Goal: Information Seeking & Learning: Learn about a topic

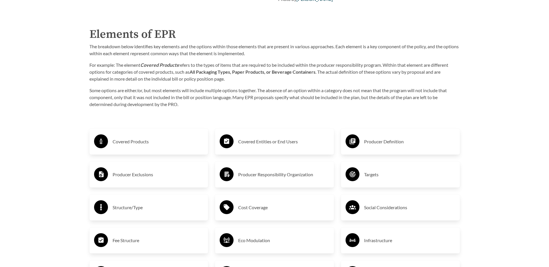
scroll to position [926, 0]
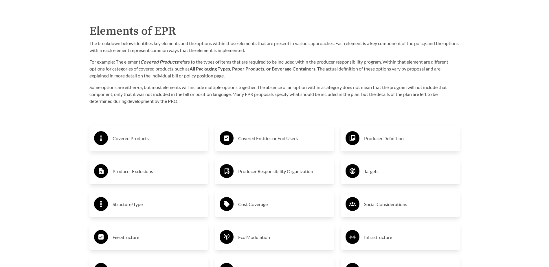
click at [112, 169] on div "Producer Exclusions" at bounding box center [149, 171] width 110 height 17
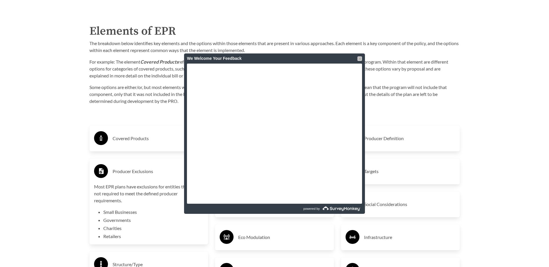
drag, startPoint x: 361, startPoint y: 58, endPoint x: 358, endPoint y: 58, distance: 3.5
click at [360, 58] on div at bounding box center [360, 58] width 5 height 5
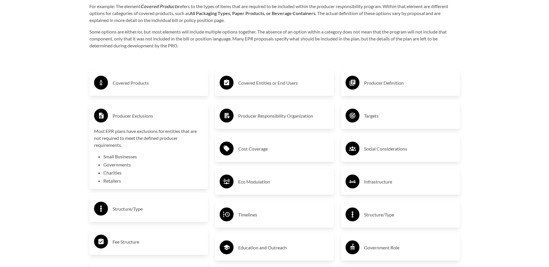
scroll to position [984, 0]
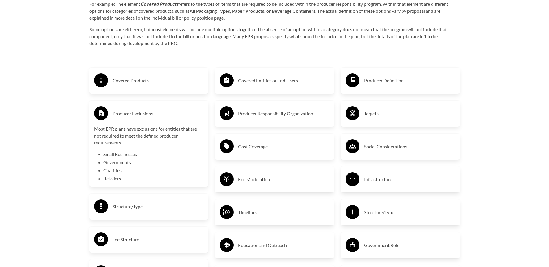
click at [135, 82] on h3 "Covered Products" at bounding box center [158, 80] width 91 height 9
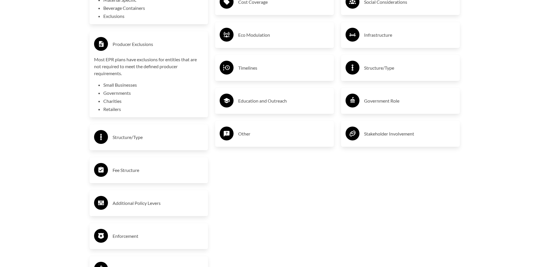
scroll to position [1158, 0]
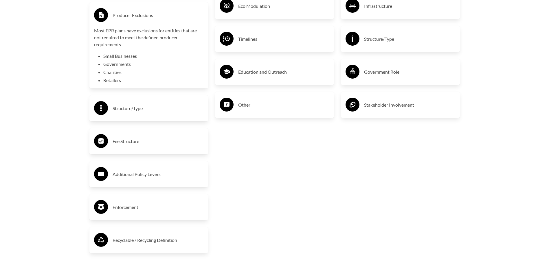
click at [124, 140] on h3 "Fee Structure" at bounding box center [158, 141] width 91 height 9
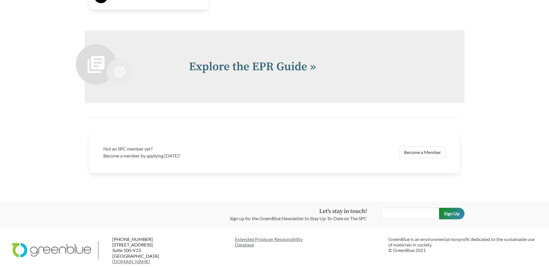
scroll to position [1447, 0]
click at [268, 61] on link "Explore the EPR Guide »" at bounding box center [252, 66] width 127 height 14
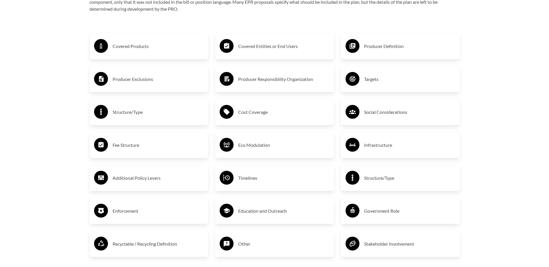
scroll to position [1013, 0]
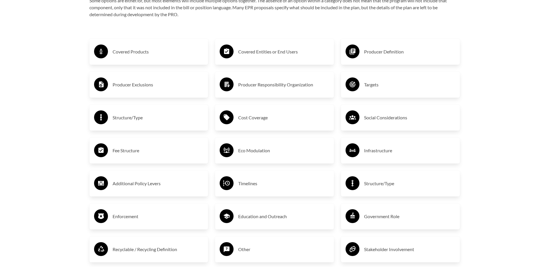
click at [381, 56] on h3 "Producer Definition" at bounding box center [409, 51] width 91 height 9
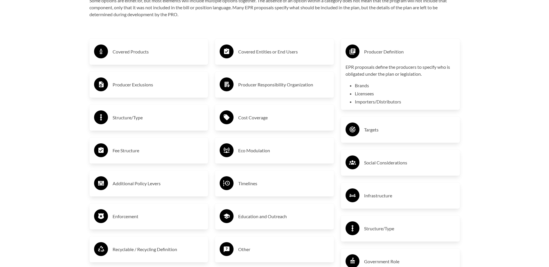
click at [378, 131] on h3 "Targets" at bounding box center [409, 129] width 91 height 9
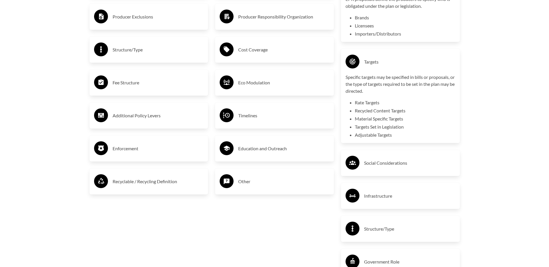
scroll to position [1071, 0]
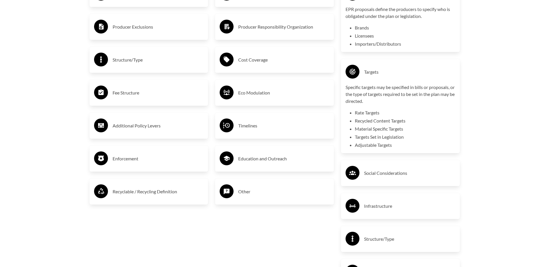
click at [355, 61] on div "Targets Specific targets may be specified in bills or proposals, or the type of…" at bounding box center [400, 106] width 119 height 94
click at [355, 69] on circle at bounding box center [353, 72] width 14 height 14
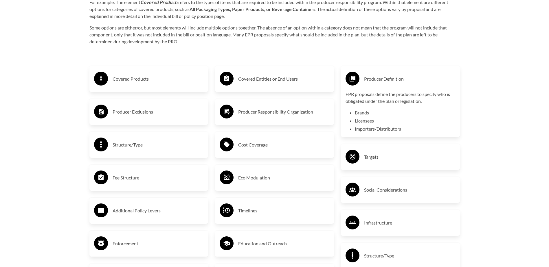
scroll to position [984, 0]
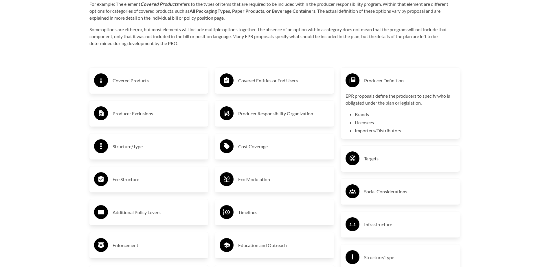
click at [355, 78] on circle at bounding box center [353, 81] width 14 height 14
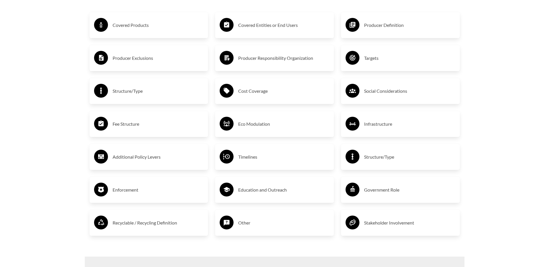
scroll to position [1042, 0]
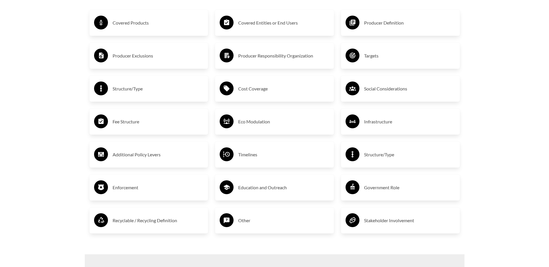
click at [393, 226] on h3 "Stakeholder Involvement" at bounding box center [409, 220] width 91 height 9
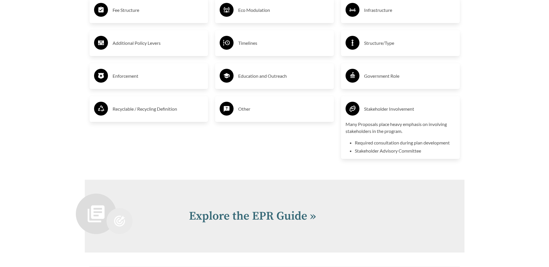
scroll to position [1100, 0]
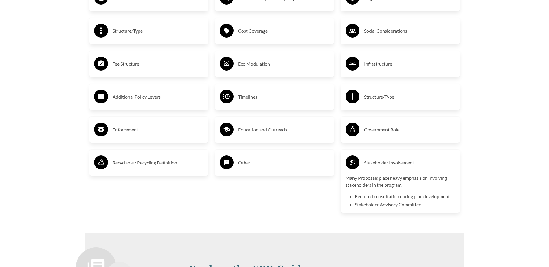
click at [138, 99] on h3 "Additional Policy Levers" at bounding box center [158, 96] width 91 height 9
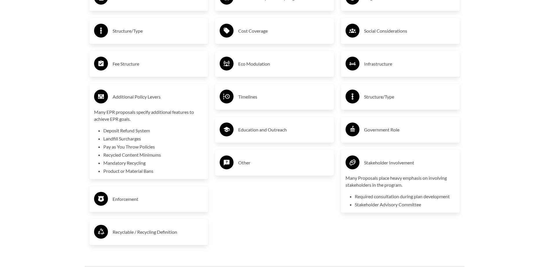
click at [140, 99] on h3 "Additional Policy Levers" at bounding box center [158, 96] width 91 height 9
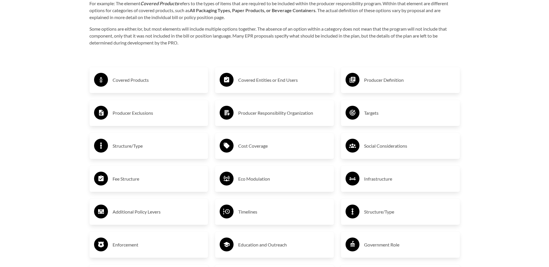
scroll to position [984, 0]
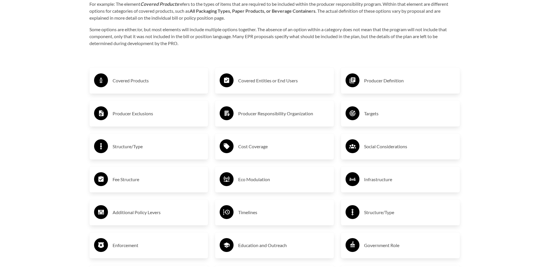
click at [395, 80] on h3 "Producer Definition" at bounding box center [409, 80] width 91 height 9
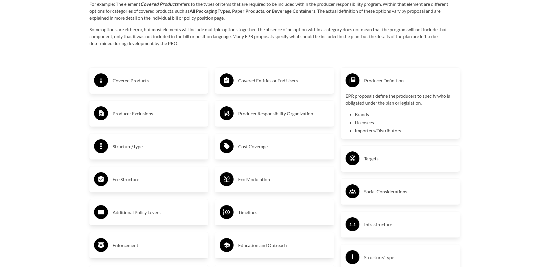
click at [392, 84] on h3 "Producer Definition" at bounding box center [409, 80] width 91 height 9
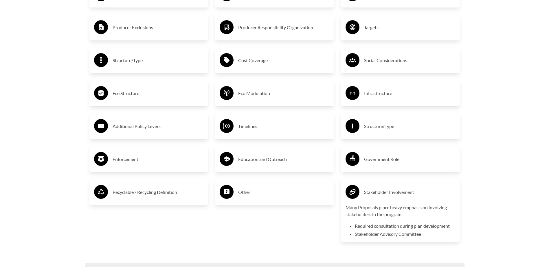
scroll to position [1071, 0]
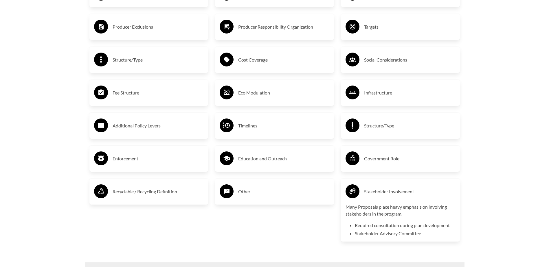
click at [248, 125] on h3 "Timelines" at bounding box center [283, 125] width 91 height 9
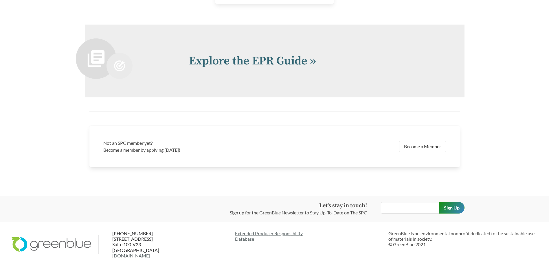
scroll to position [1320, 0]
click at [262, 62] on link "Explore the EPR Guide »" at bounding box center [252, 61] width 127 height 14
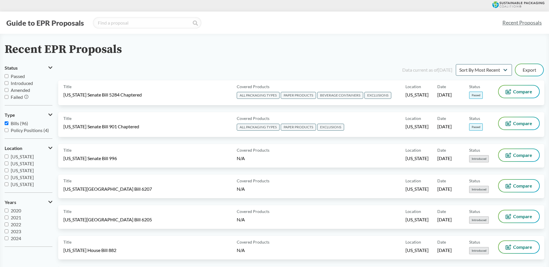
click at [15, 78] on span "Passed" at bounding box center [18, 77] width 14 height 6
click at [8, 78] on input "Passed" at bounding box center [7, 76] width 4 height 4
checkbox input "true"
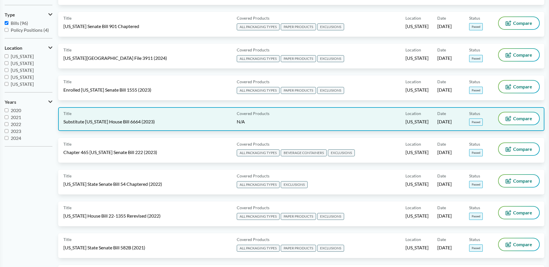
scroll to position [29, 0]
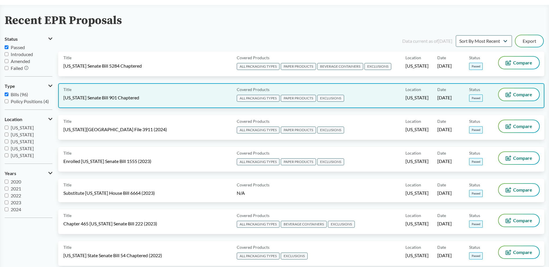
click at [336, 101] on span "EXCLUSIONS" at bounding box center [330, 98] width 27 height 7
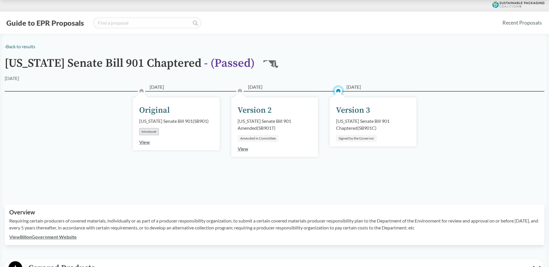
click at [145, 144] on link "View" at bounding box center [144, 143] width 11 height 6
